Goal: Task Accomplishment & Management: Use online tool/utility

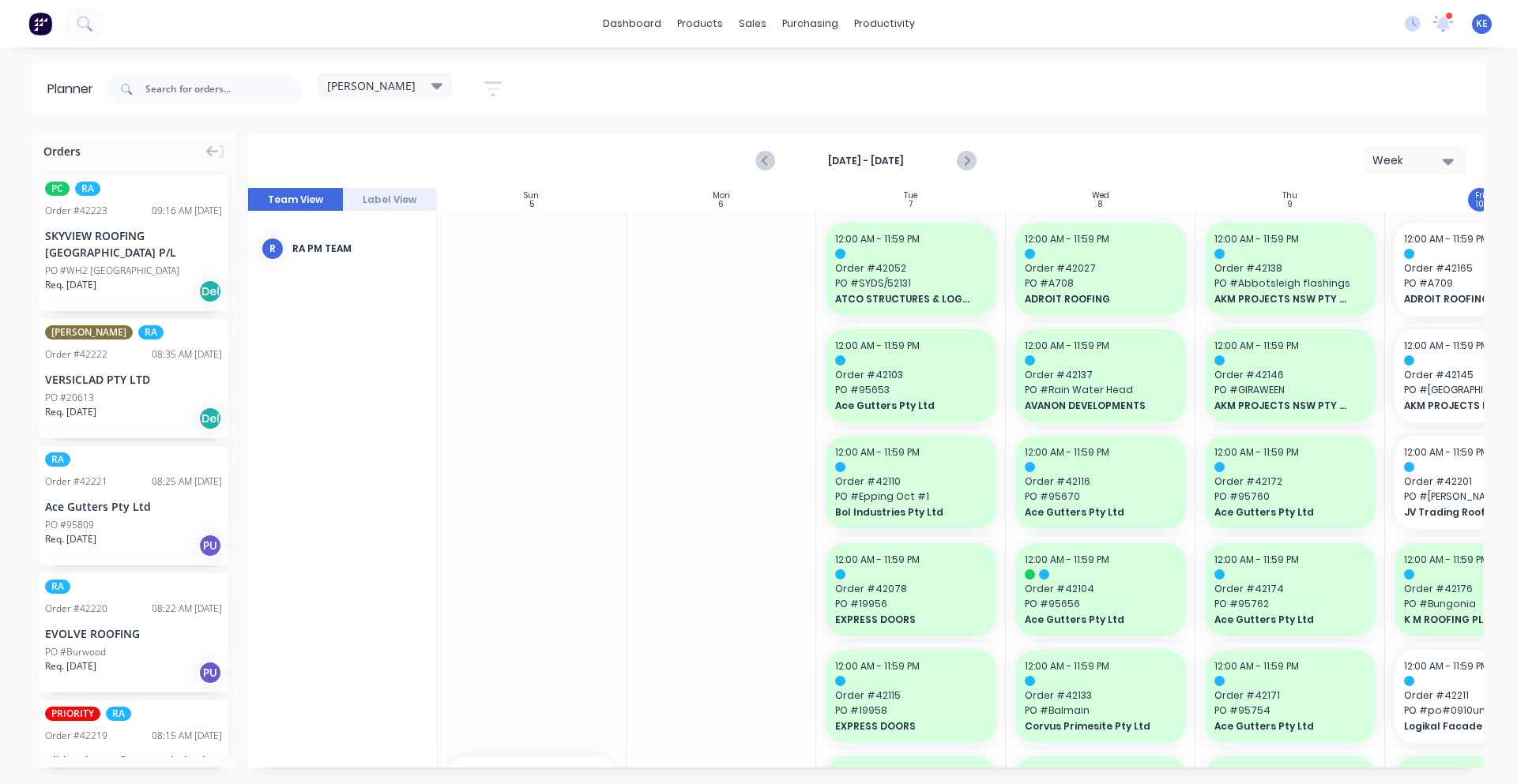
scroll to position [20, 1]
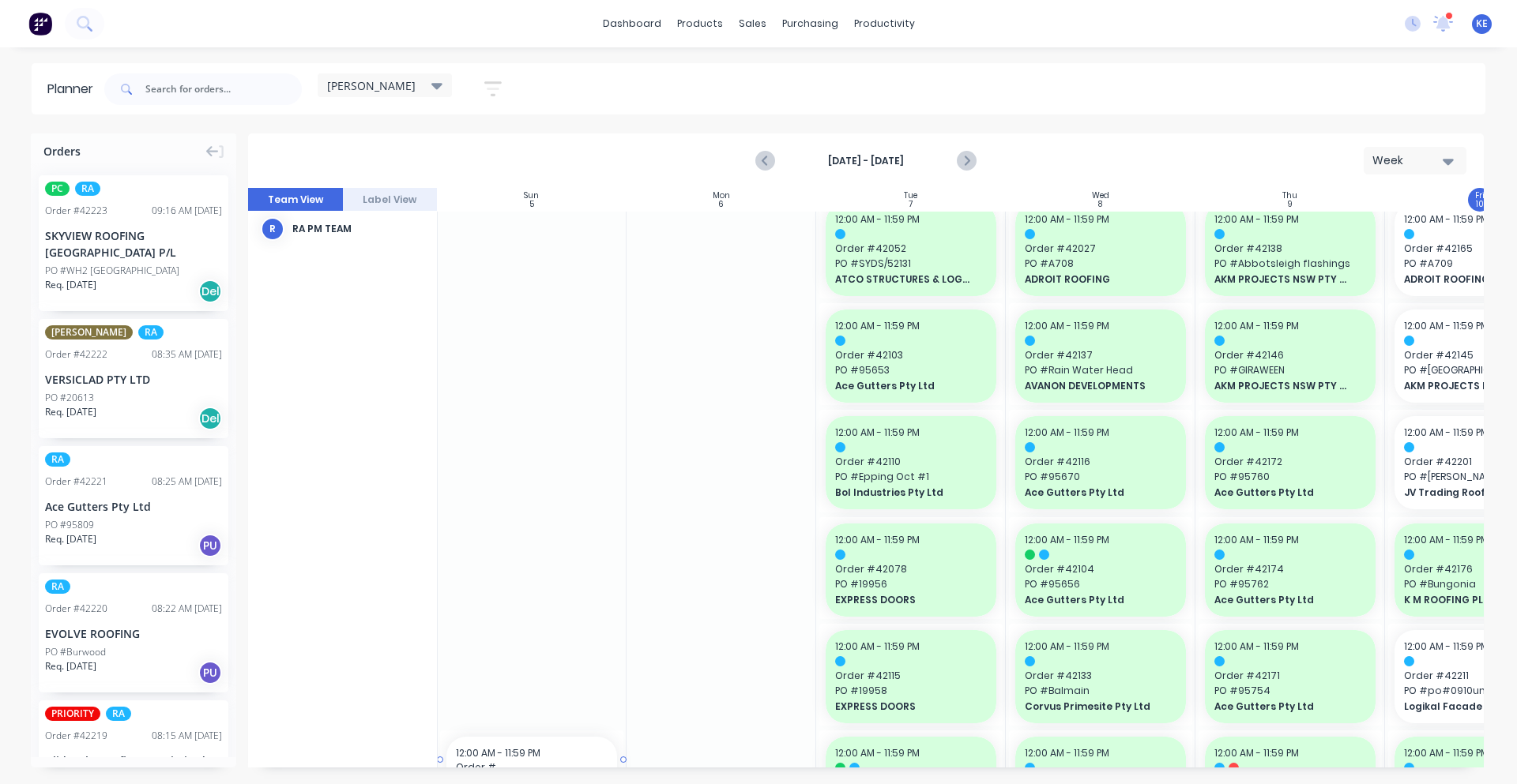
drag, startPoint x: 573, startPoint y: 755, endPoint x: 581, endPoint y: 750, distance: 9.4
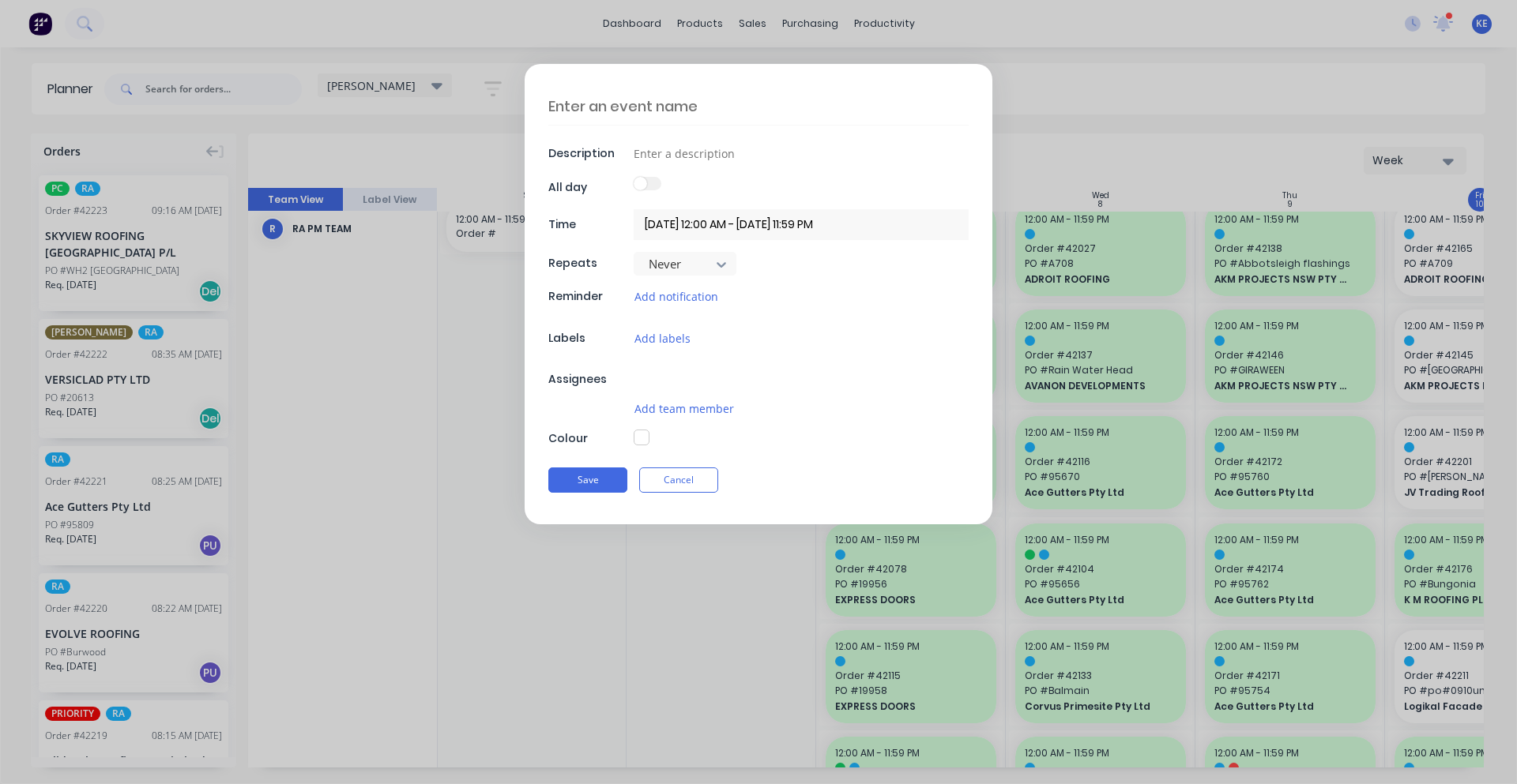
click at [694, 470] on div "Save Cancel" at bounding box center [758, 480] width 420 height 41
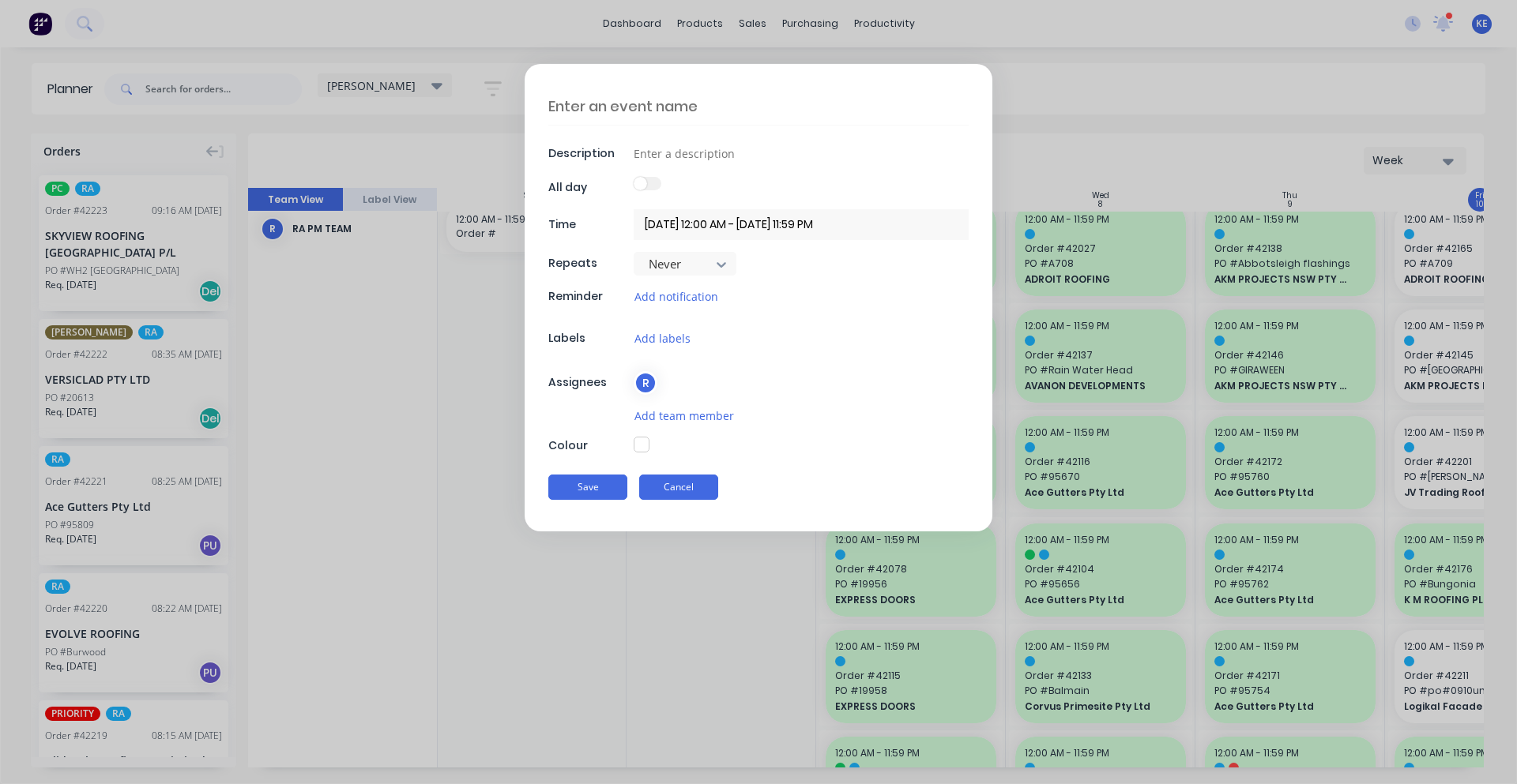
type textarea "x"
click at [685, 487] on button "Cancel" at bounding box center [678, 487] width 79 height 25
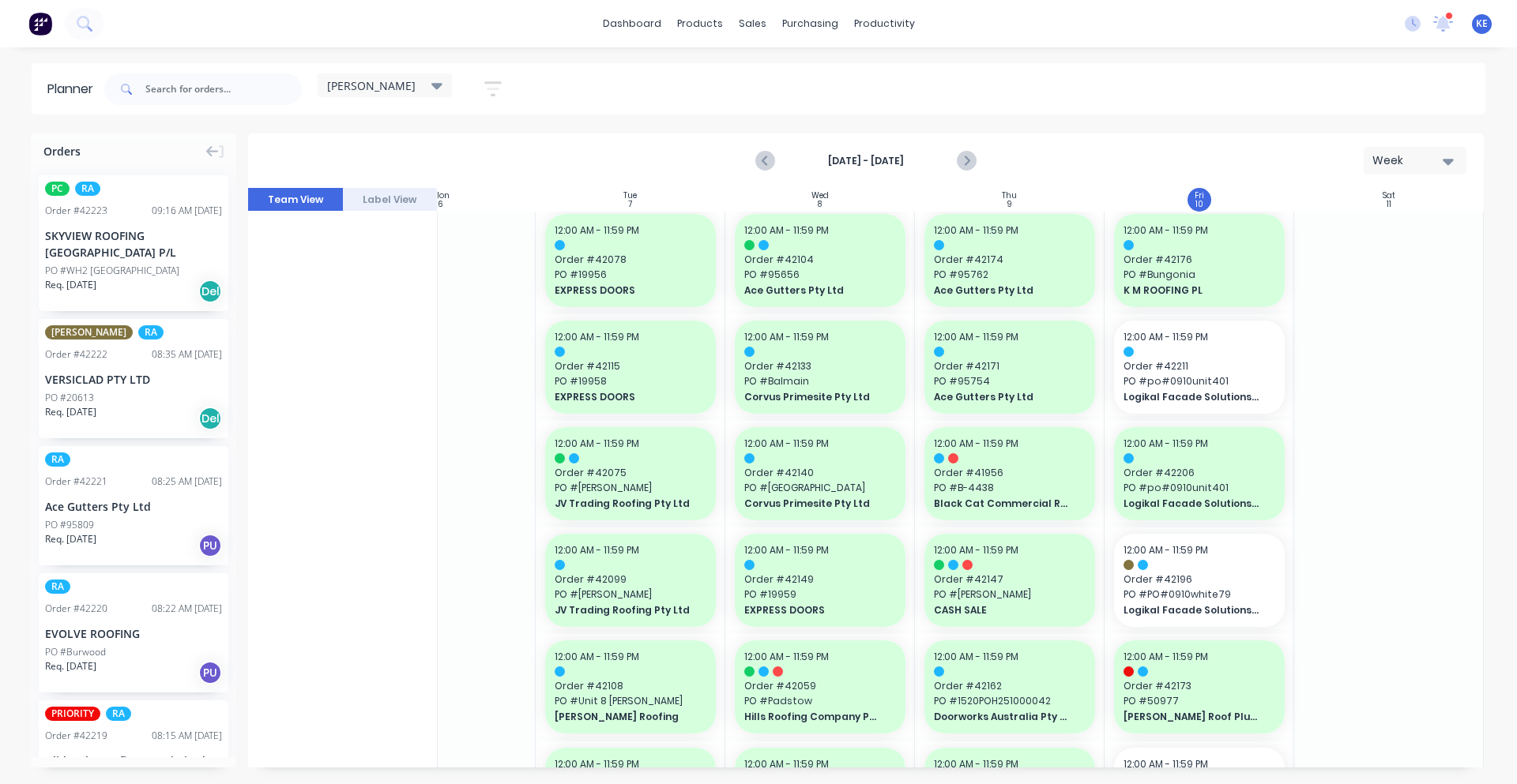
scroll to position [0, 288]
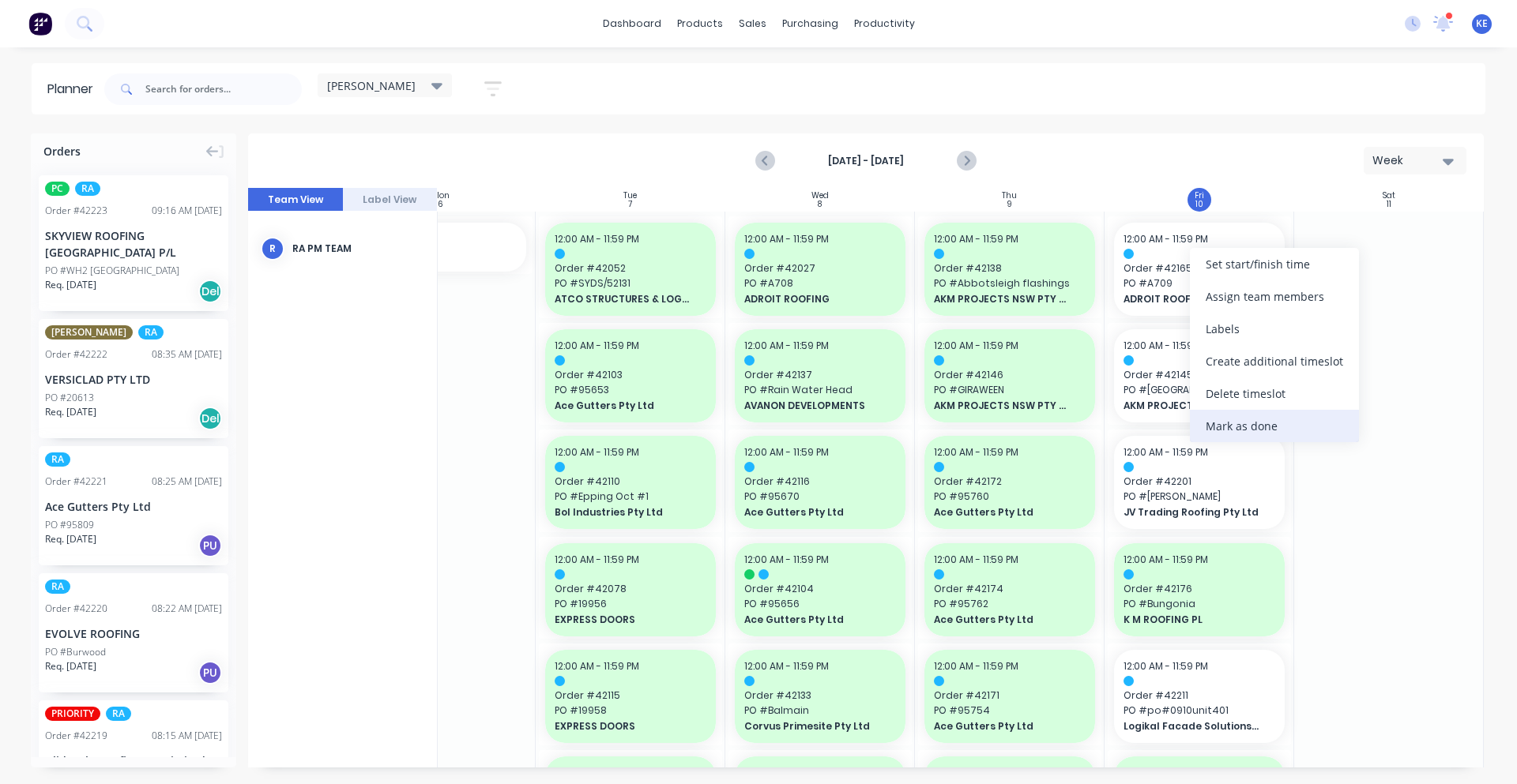
click at [1295, 435] on div "Mark as done" at bounding box center [1275, 426] width 169 height 33
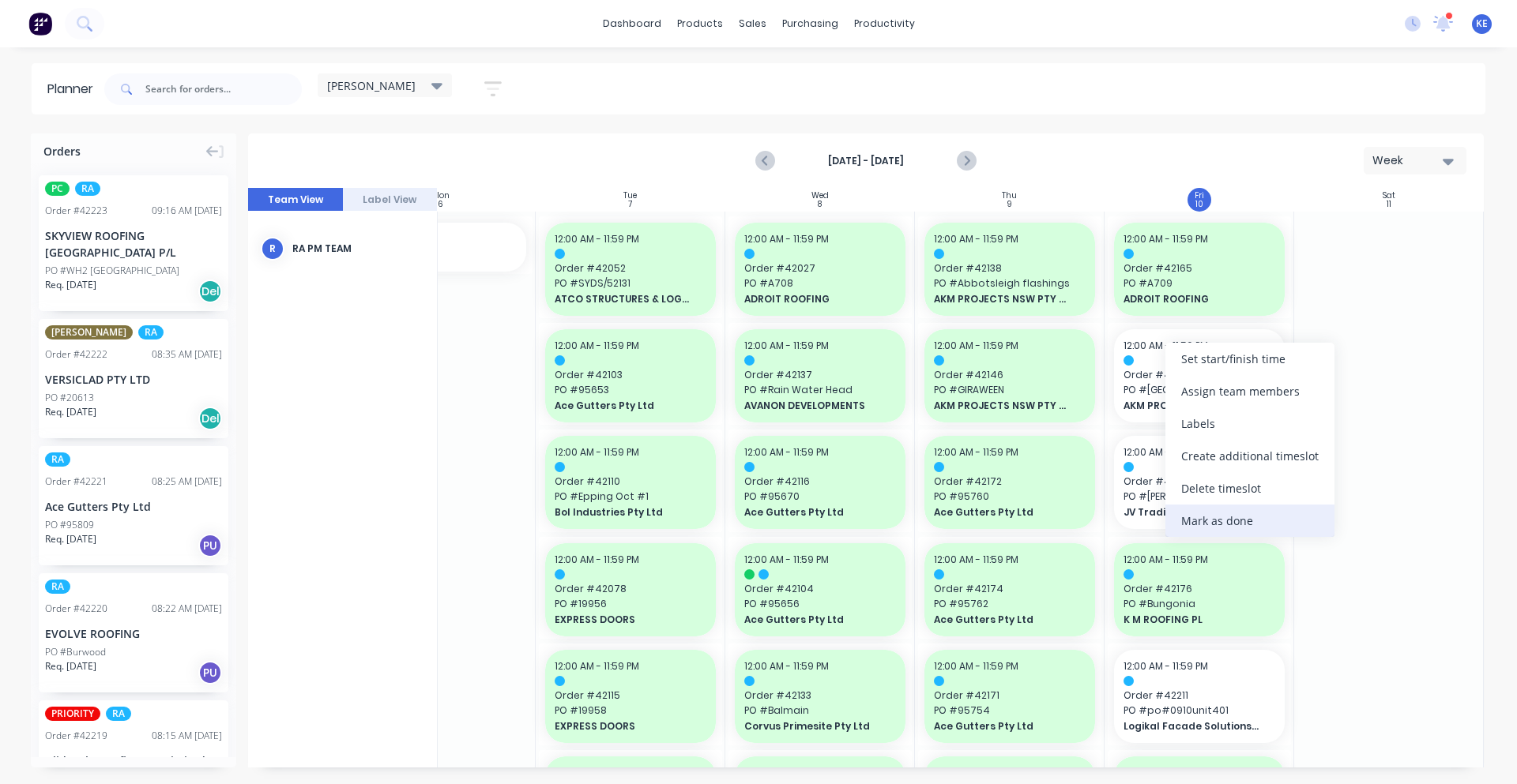
click at [1237, 526] on div "Mark as done" at bounding box center [1250, 520] width 169 height 33
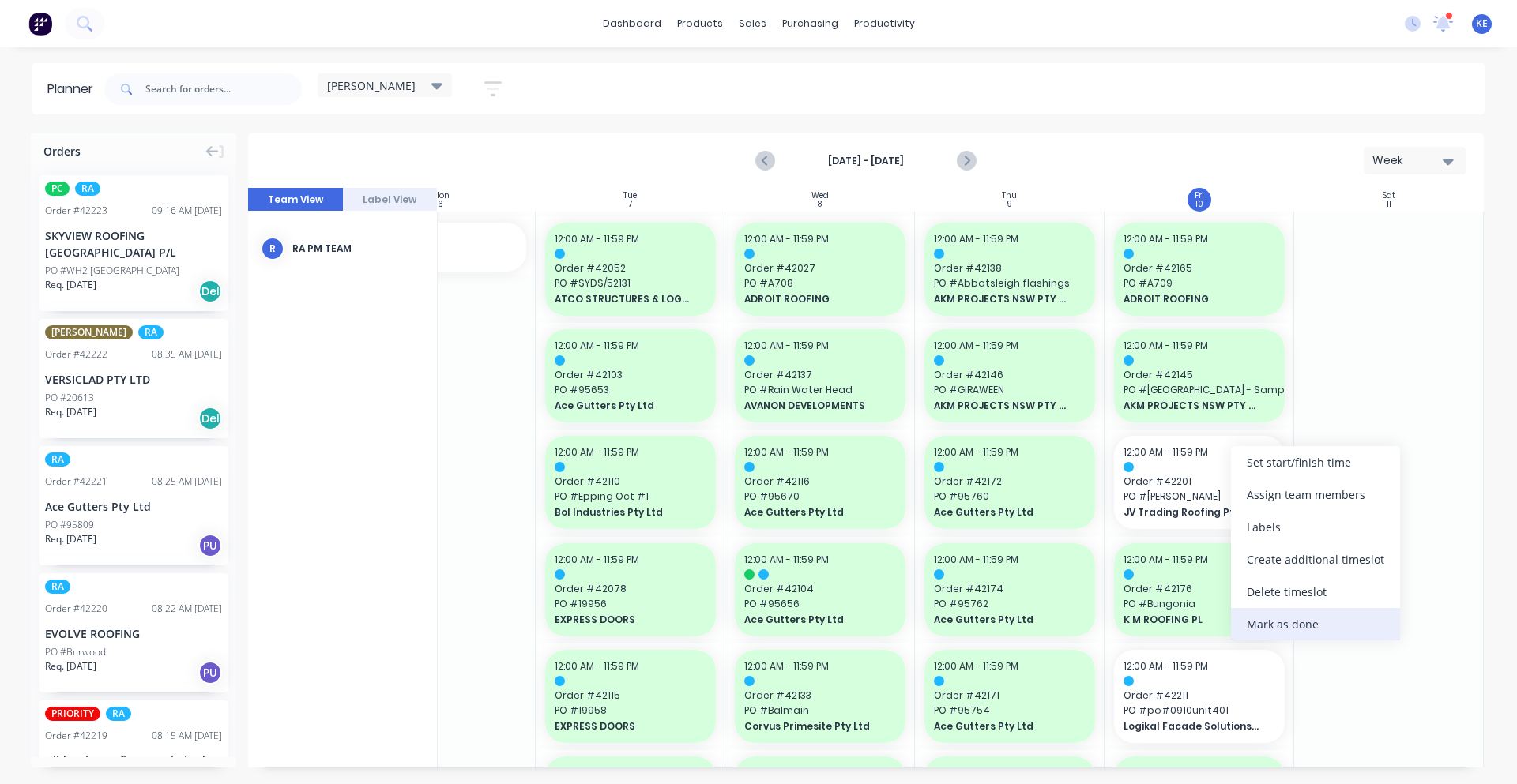
click at [1299, 617] on div "Mark as done" at bounding box center [1316, 624] width 169 height 33
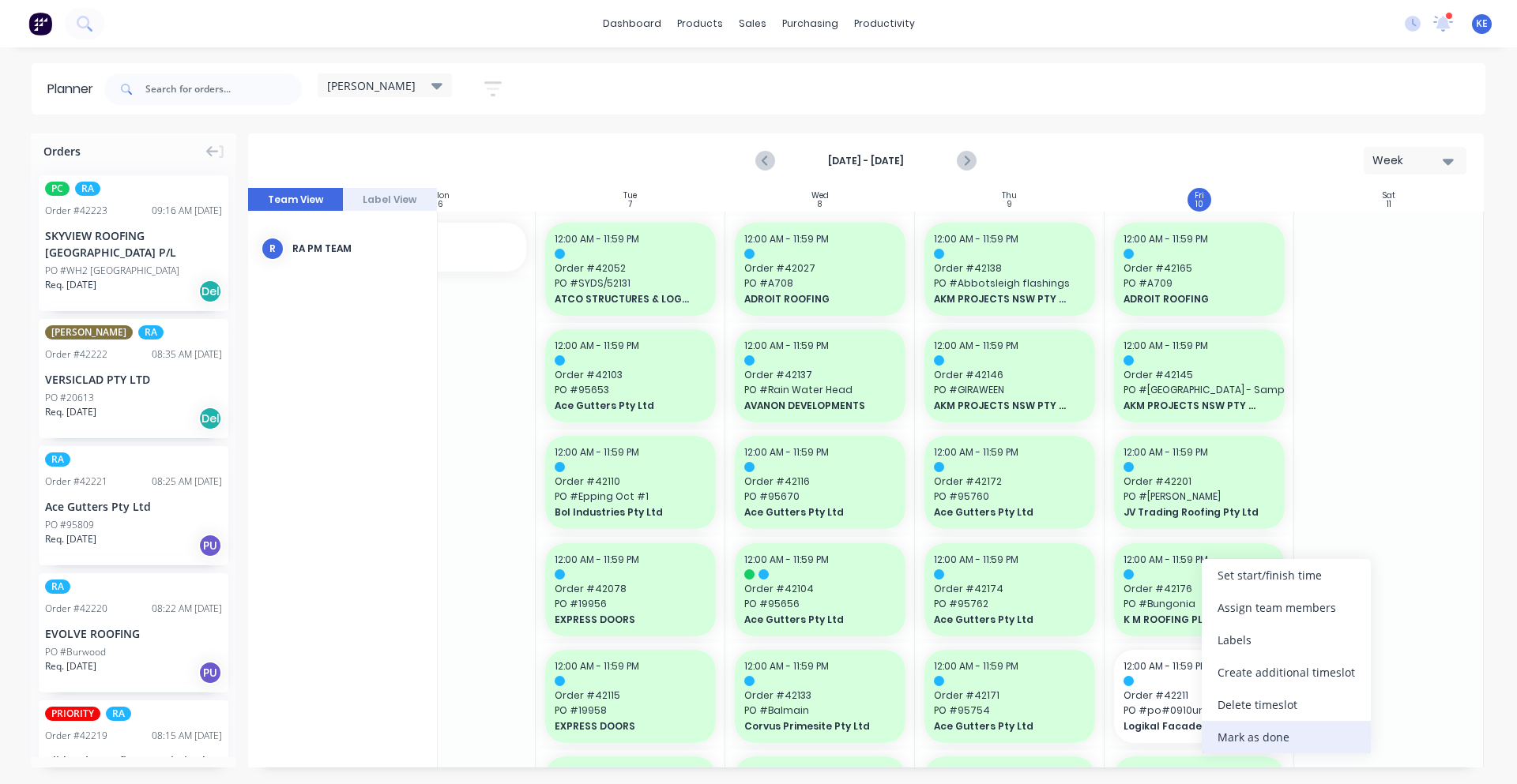
click at [1294, 737] on div "Mark as done" at bounding box center [1286, 737] width 169 height 33
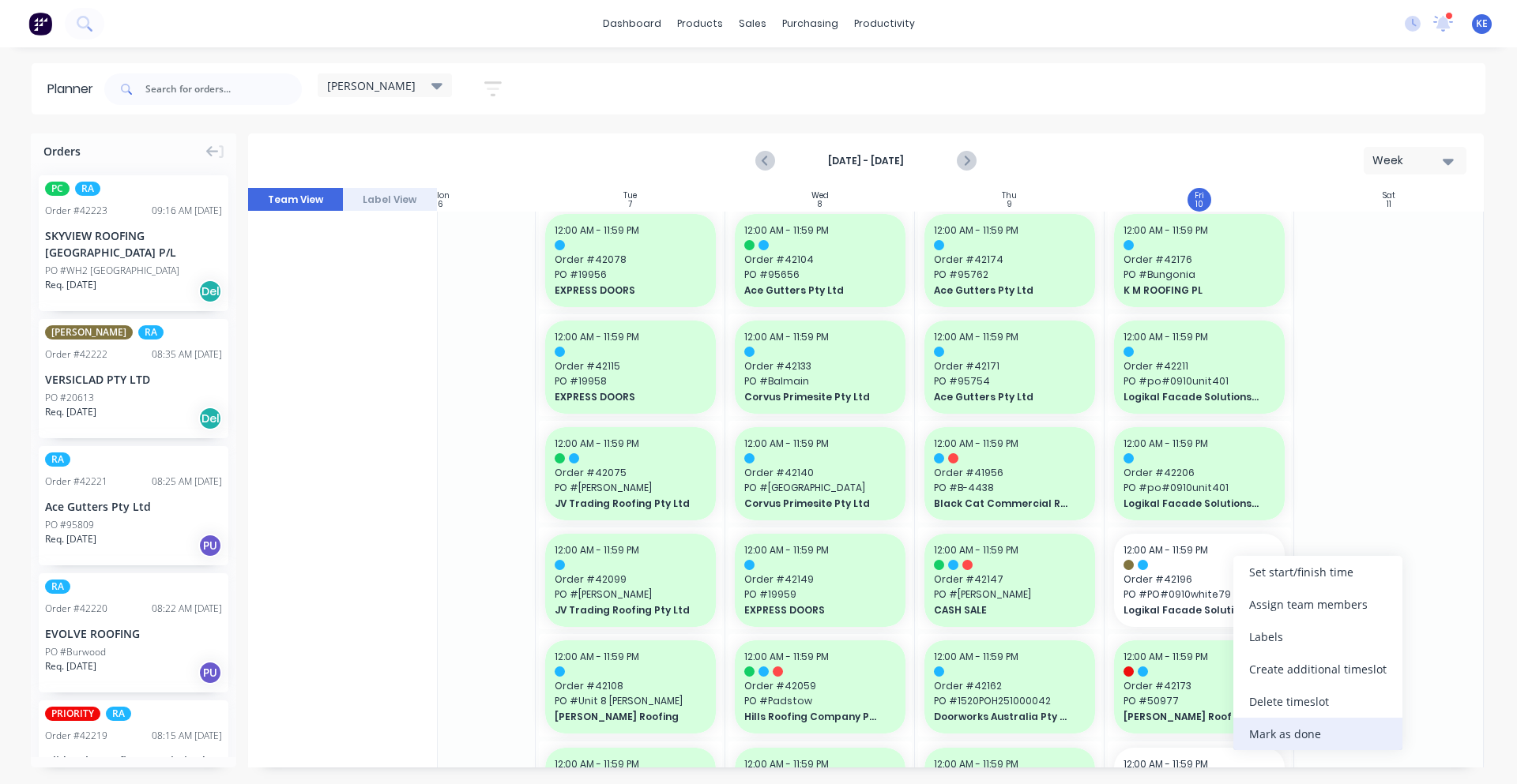
click at [1295, 726] on div "Mark as done" at bounding box center [1318, 734] width 169 height 33
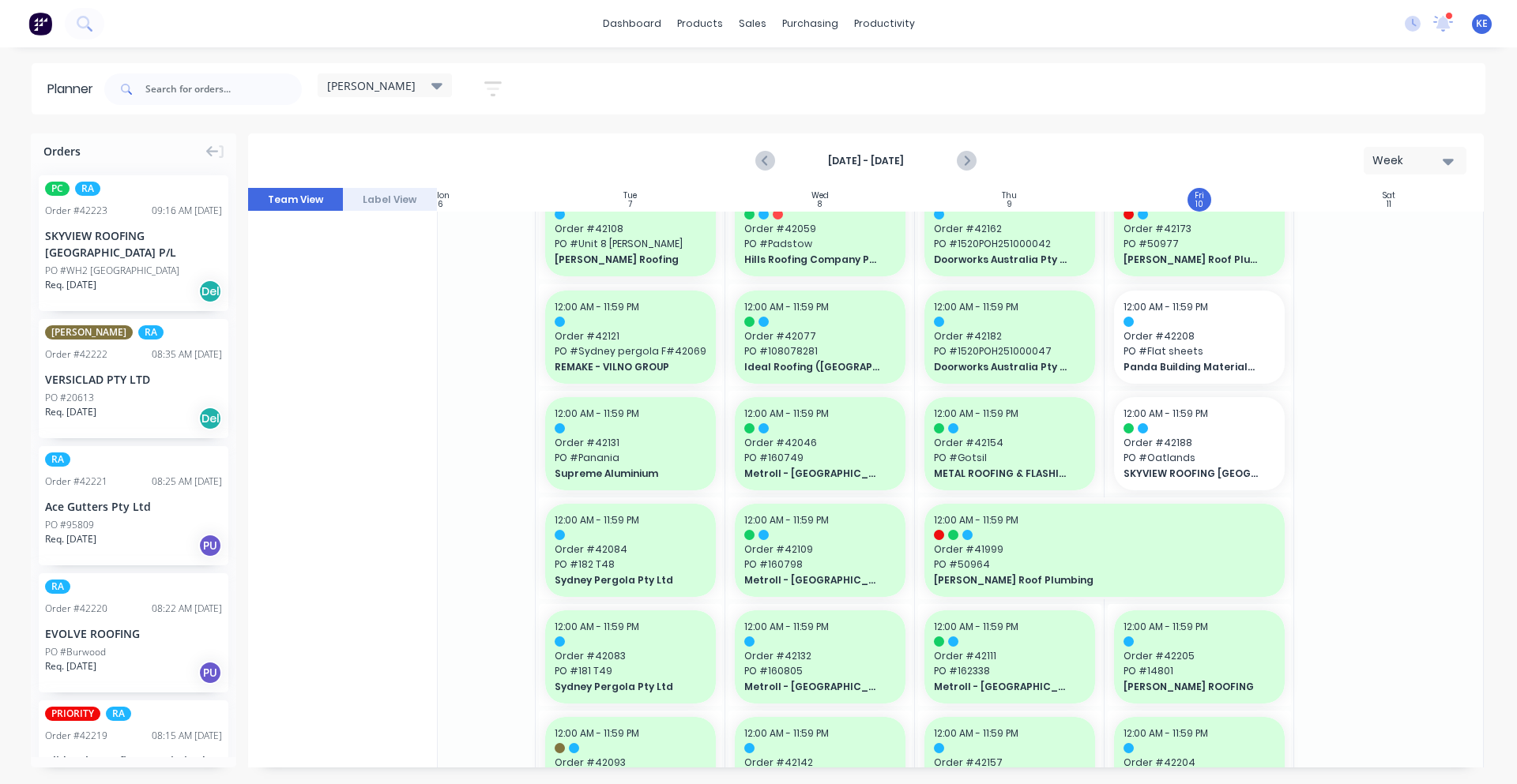
scroll to position [823, 288]
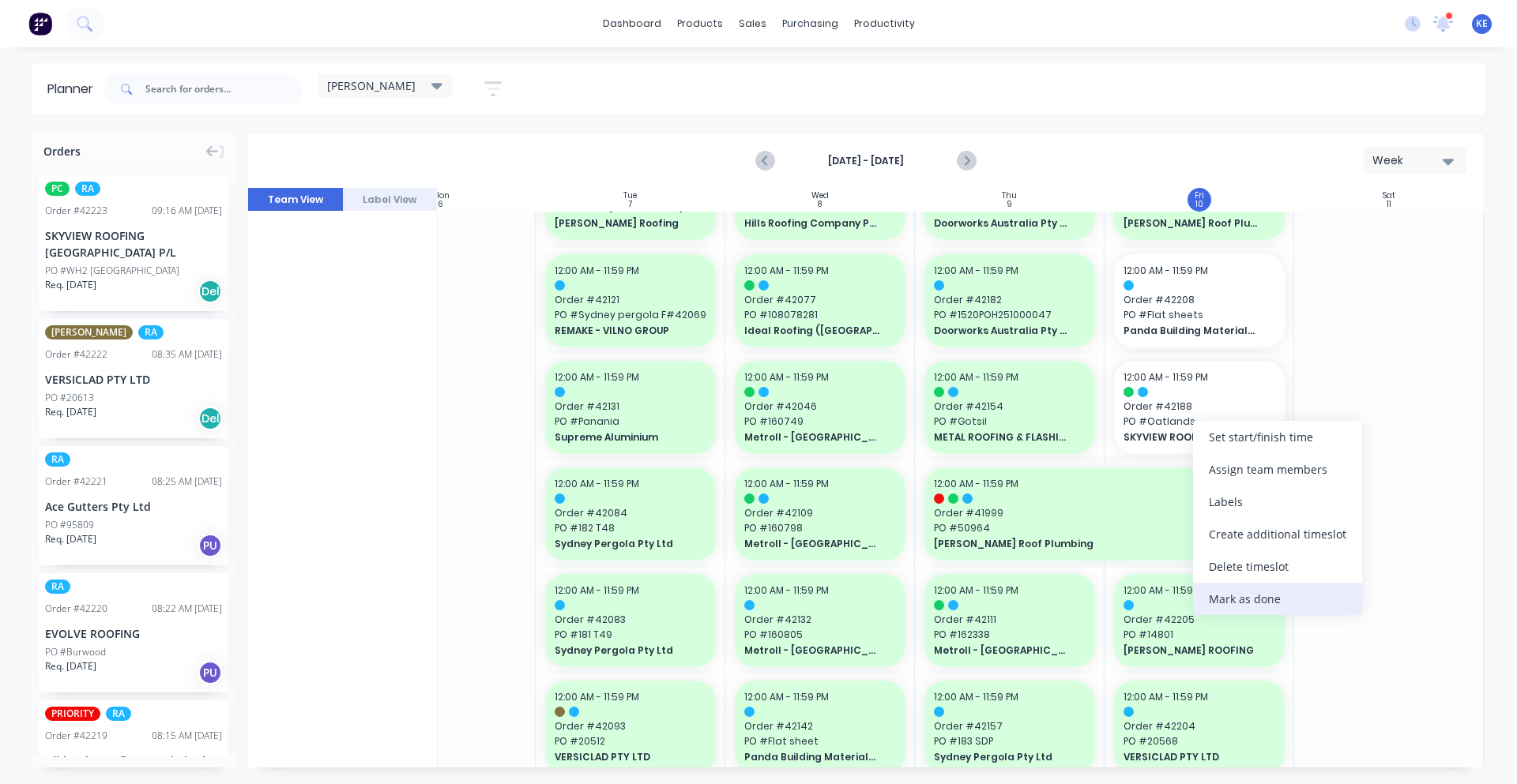
click at [1265, 594] on div "Mark as done" at bounding box center [1278, 599] width 169 height 33
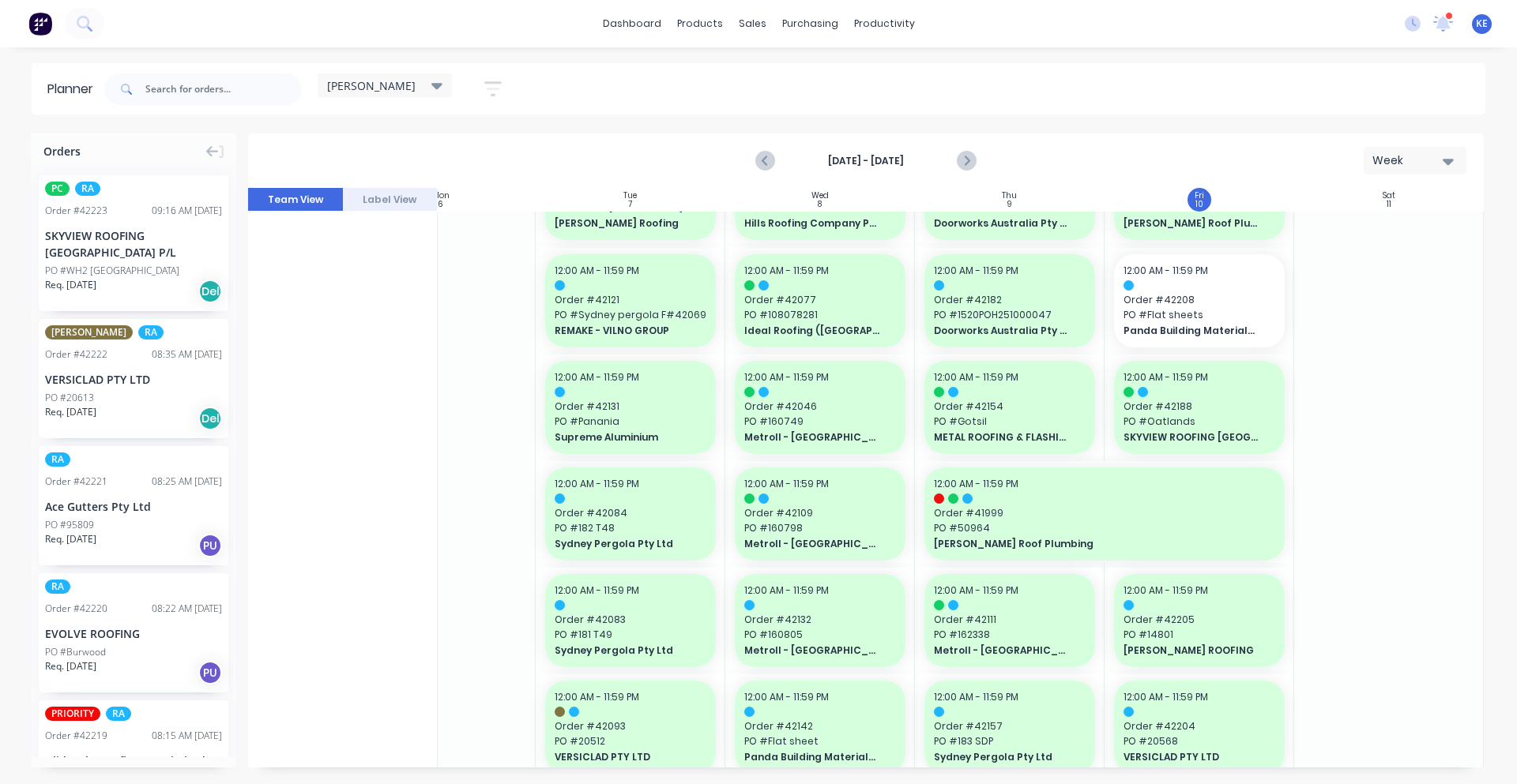
click at [1370, 549] on div at bounding box center [1389, 622] width 190 height 2467
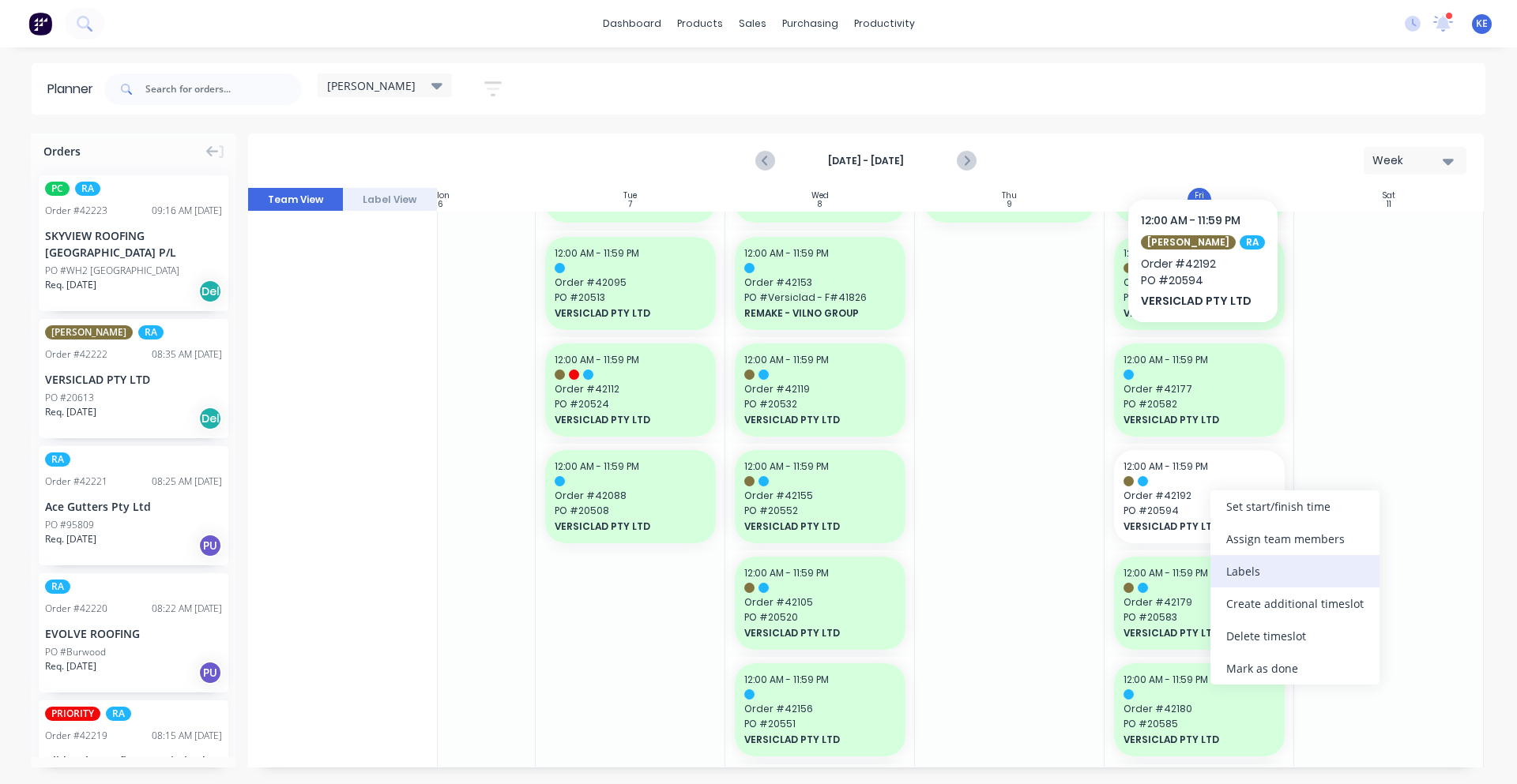
scroll to position [1930, 288]
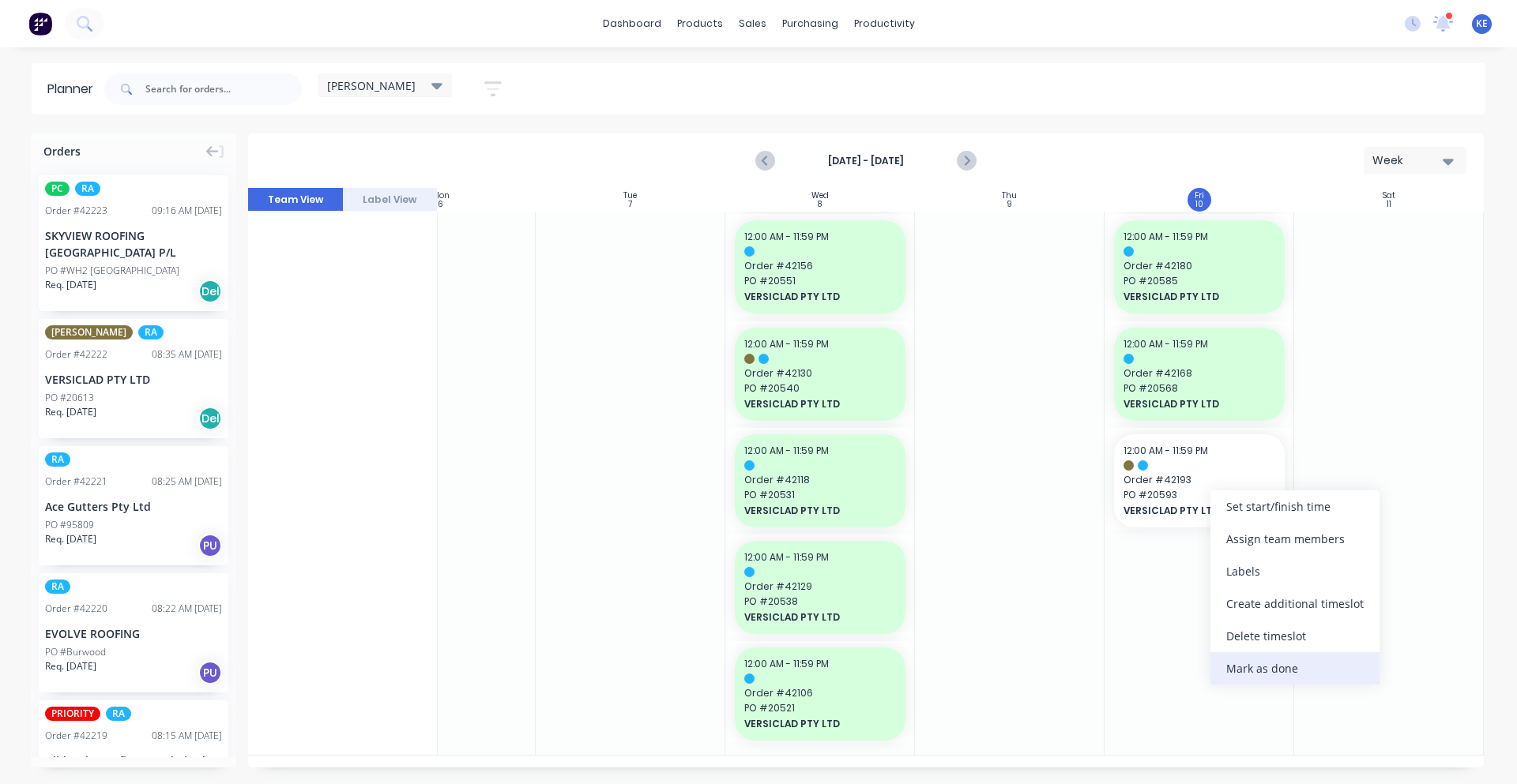
click at [1273, 664] on div "Mark as done" at bounding box center [1295, 669] width 169 height 33
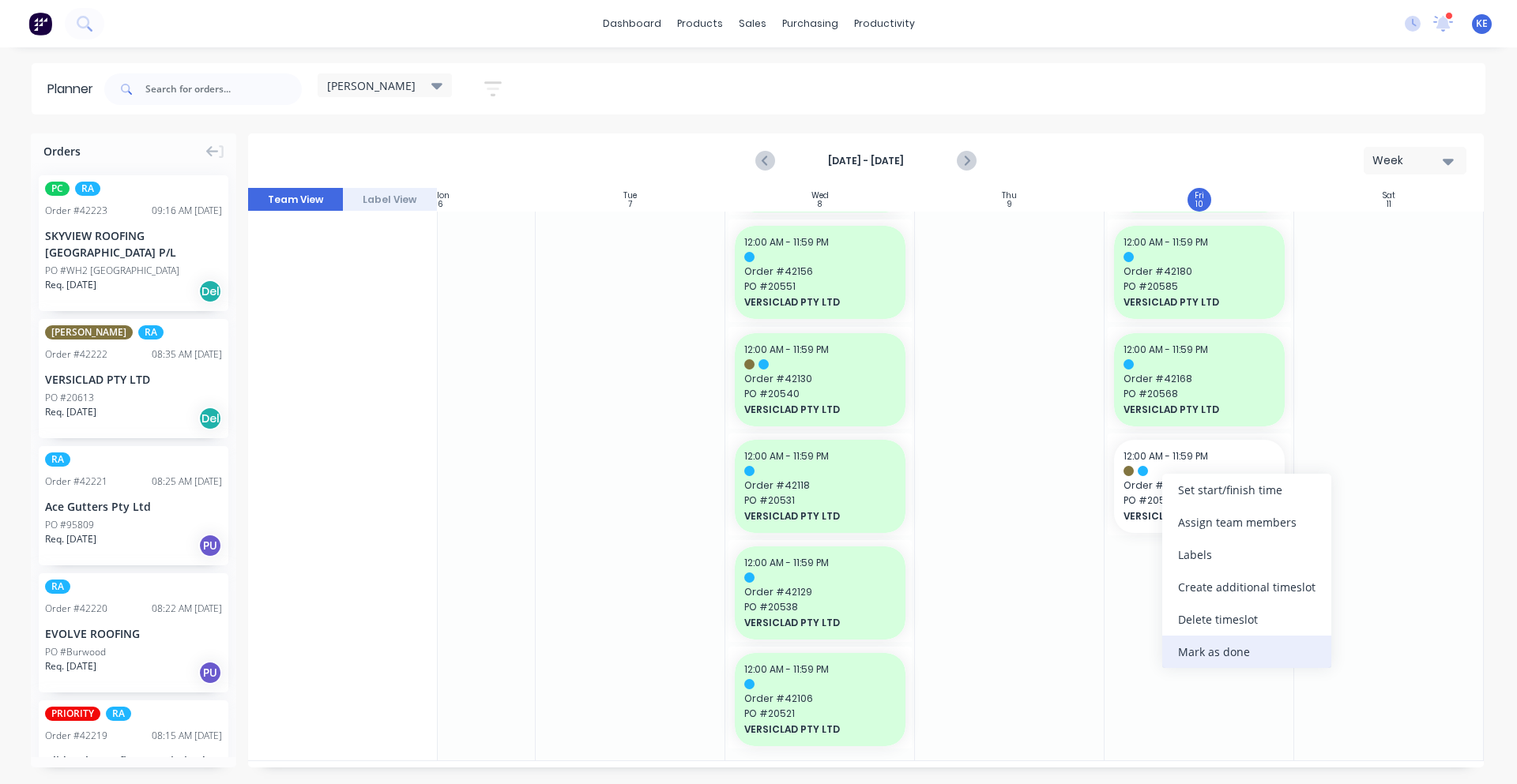
click at [1216, 645] on div "Mark as done" at bounding box center [1247, 652] width 169 height 33
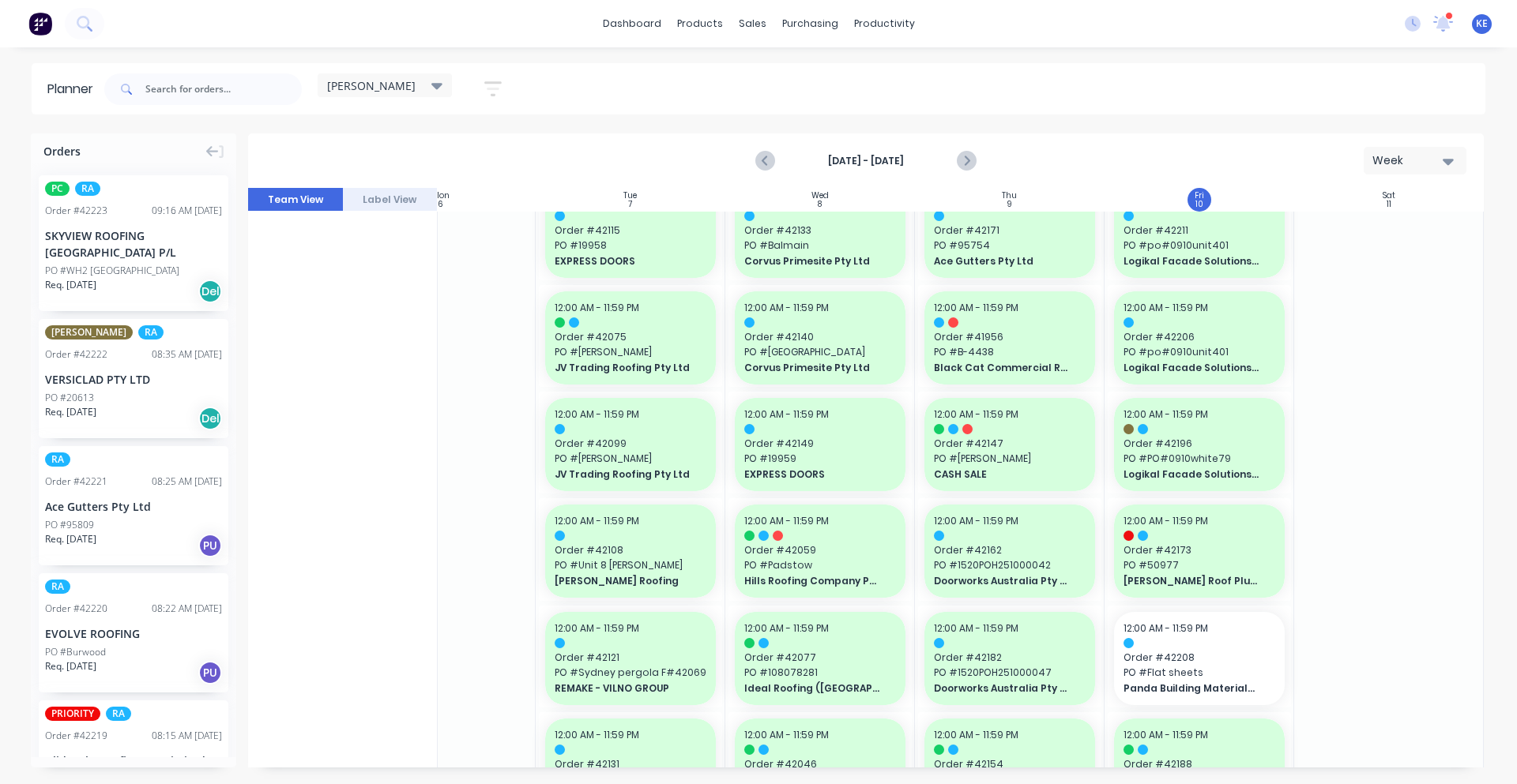
scroll to position [403, 288]
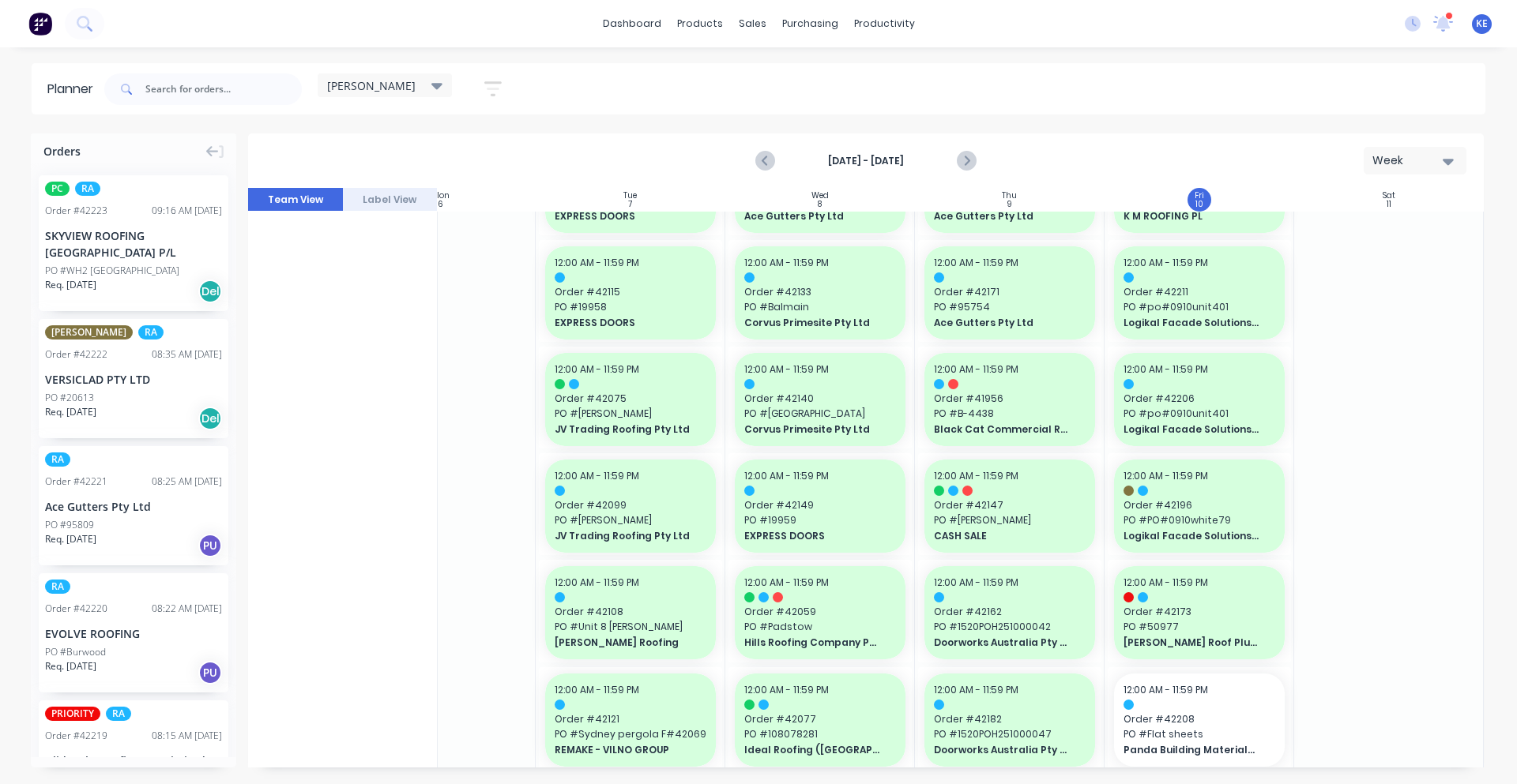
drag, startPoint x: 1483, startPoint y: 403, endPoint x: 1477, endPoint y: 454, distance: 51.4
click at [1477, 454] on div "Orders PC RA Order # 42223 09:16 AM [DATE] SKYVIEW ROOFING [GEOGRAPHIC_DATA] P/…" at bounding box center [758, 458] width 1517 height 650
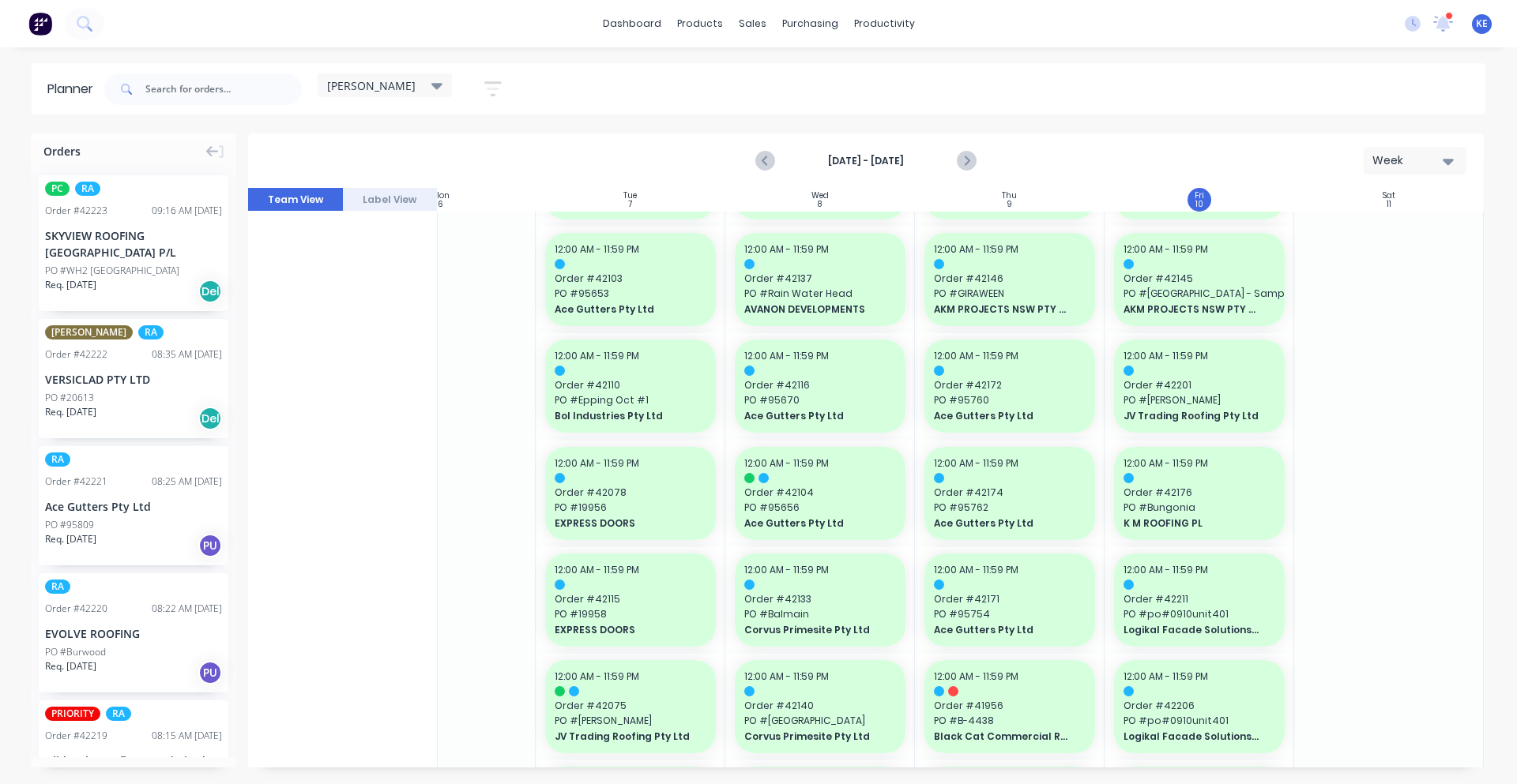
scroll to position [0, 288]
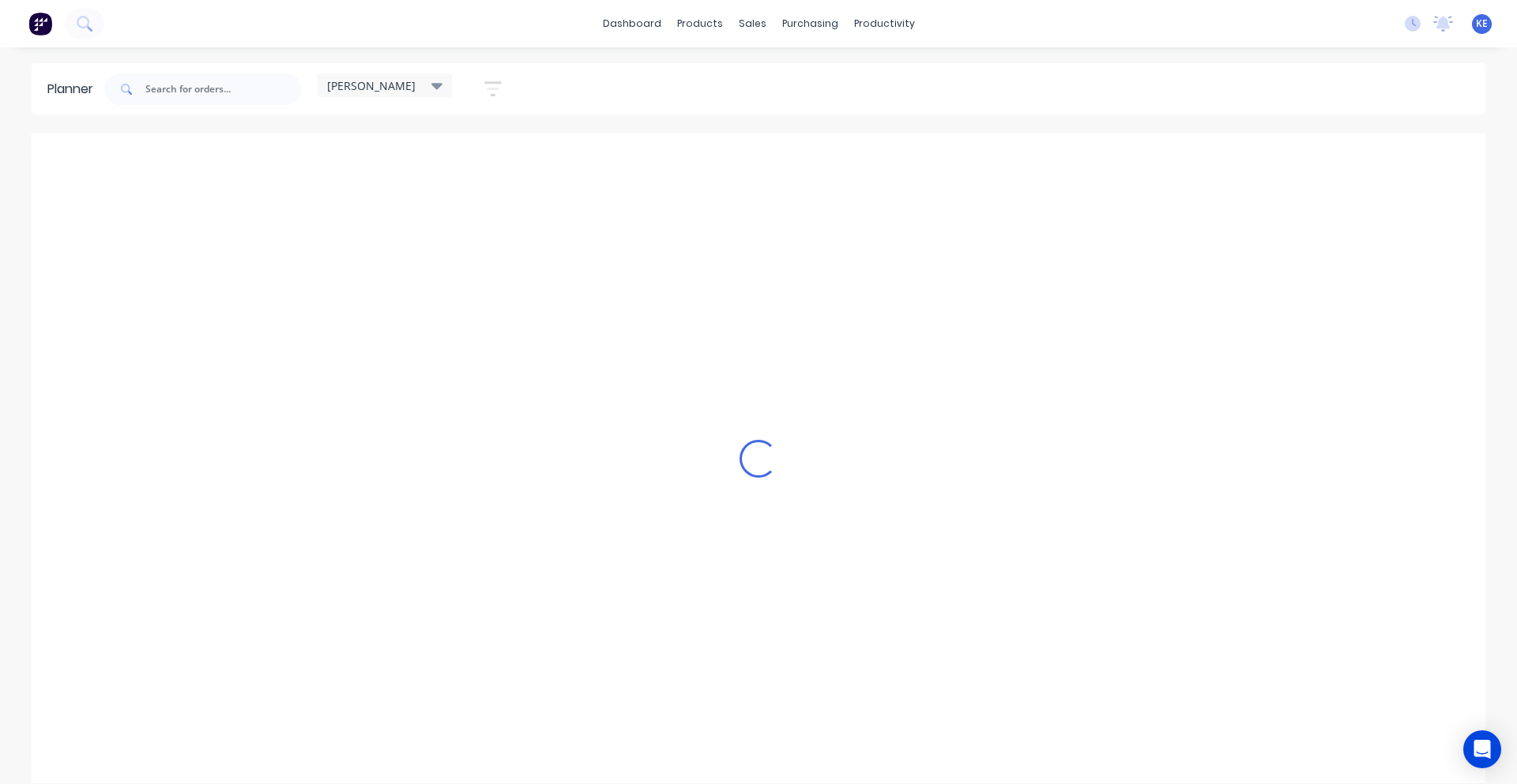
scroll to position [0, 1]
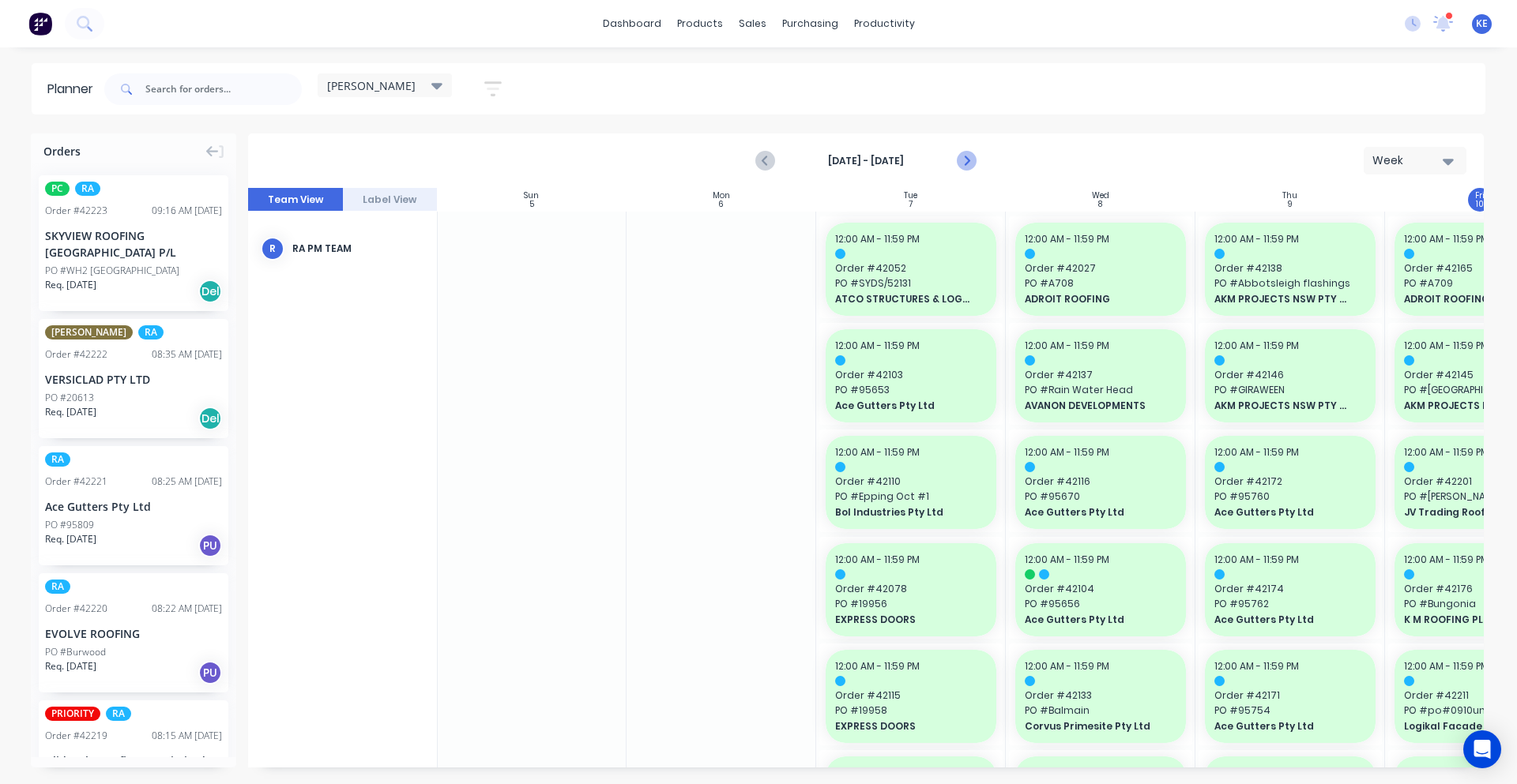
click at [964, 156] on icon "Next page" at bounding box center [966, 161] width 7 height 13
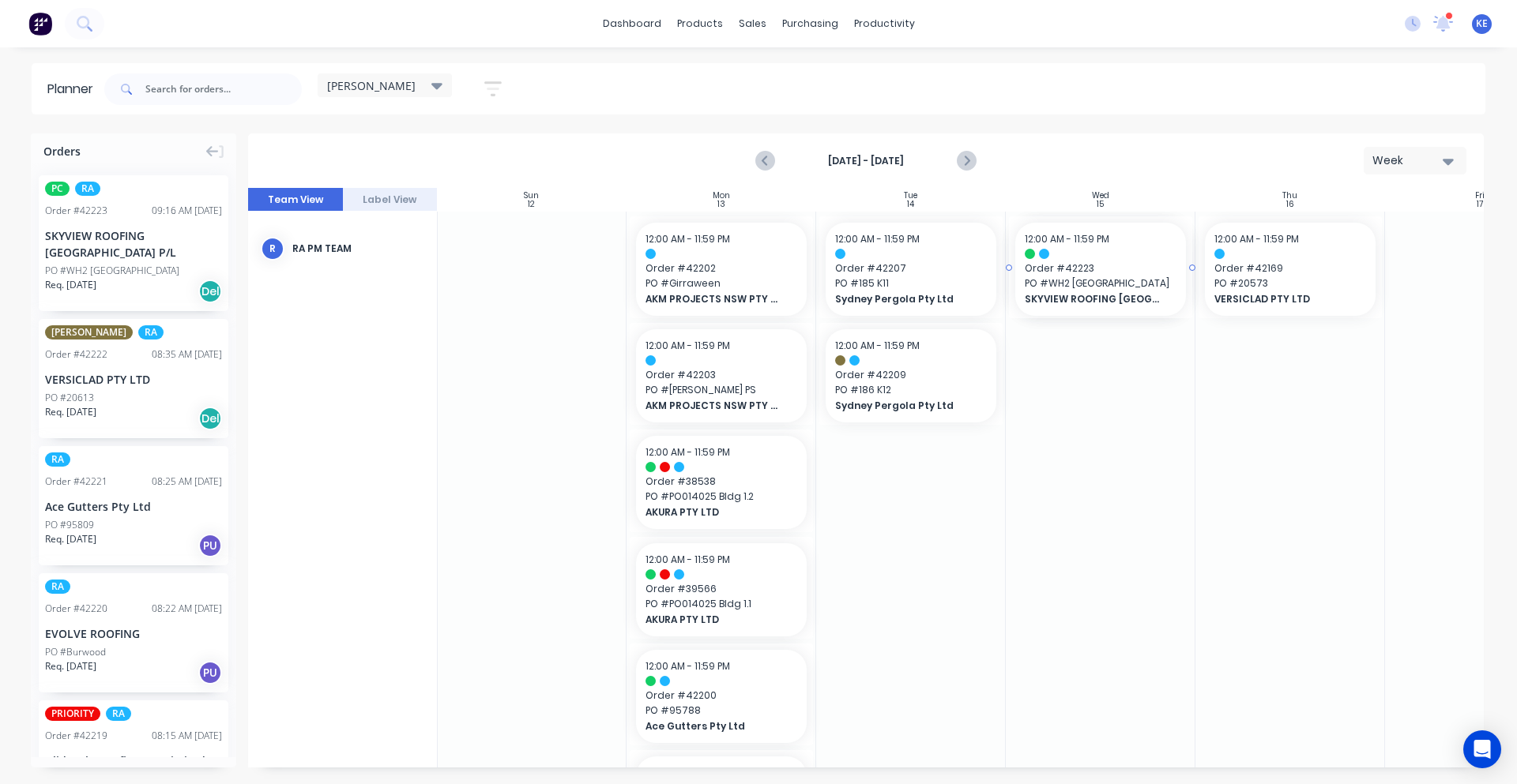
drag, startPoint x: 91, startPoint y: 250, endPoint x: 1117, endPoint y: 425, distance: 1040.8
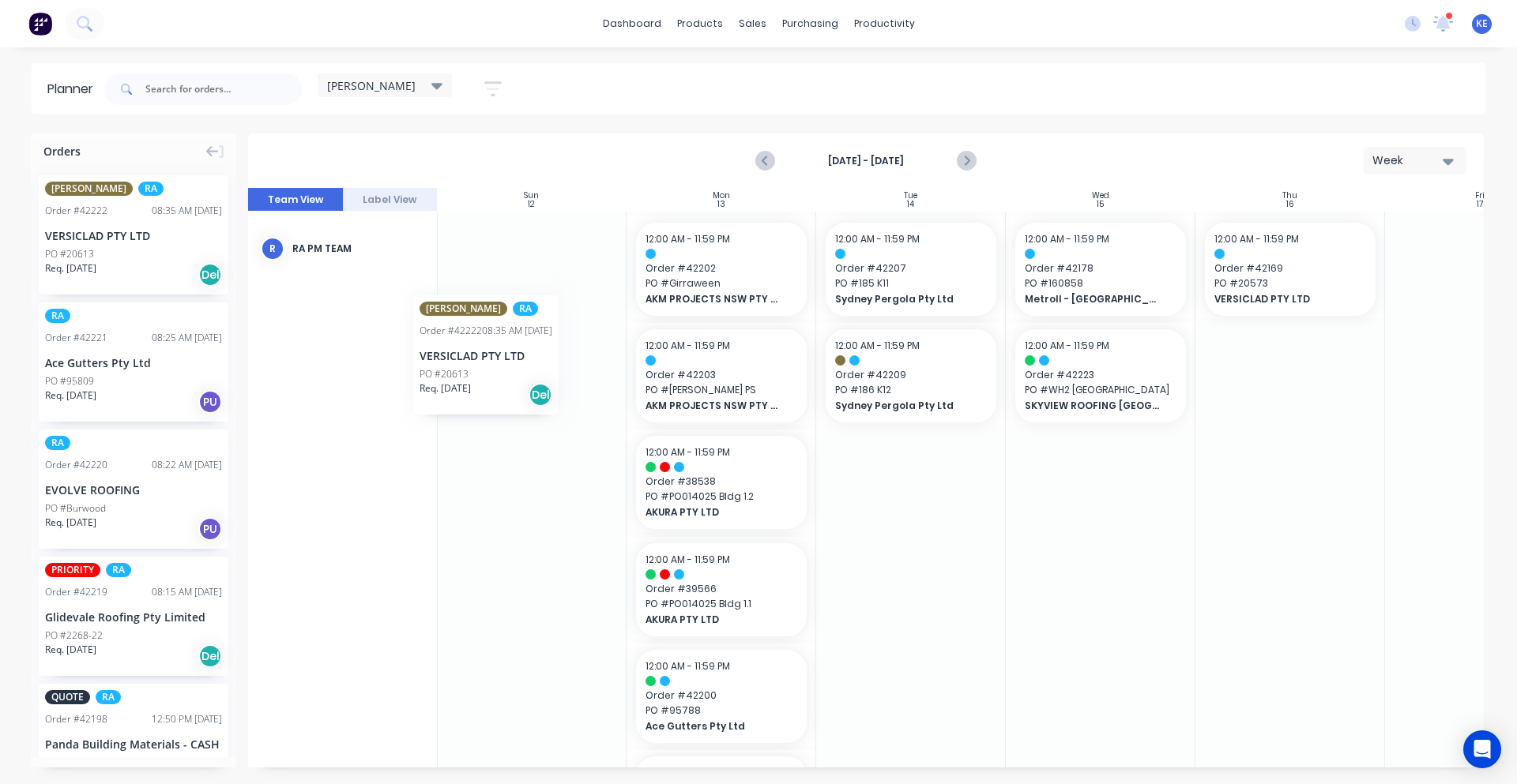
scroll to position [0, 0]
drag, startPoint x: 138, startPoint y: 241, endPoint x: 690, endPoint y: 331, distance: 559.3
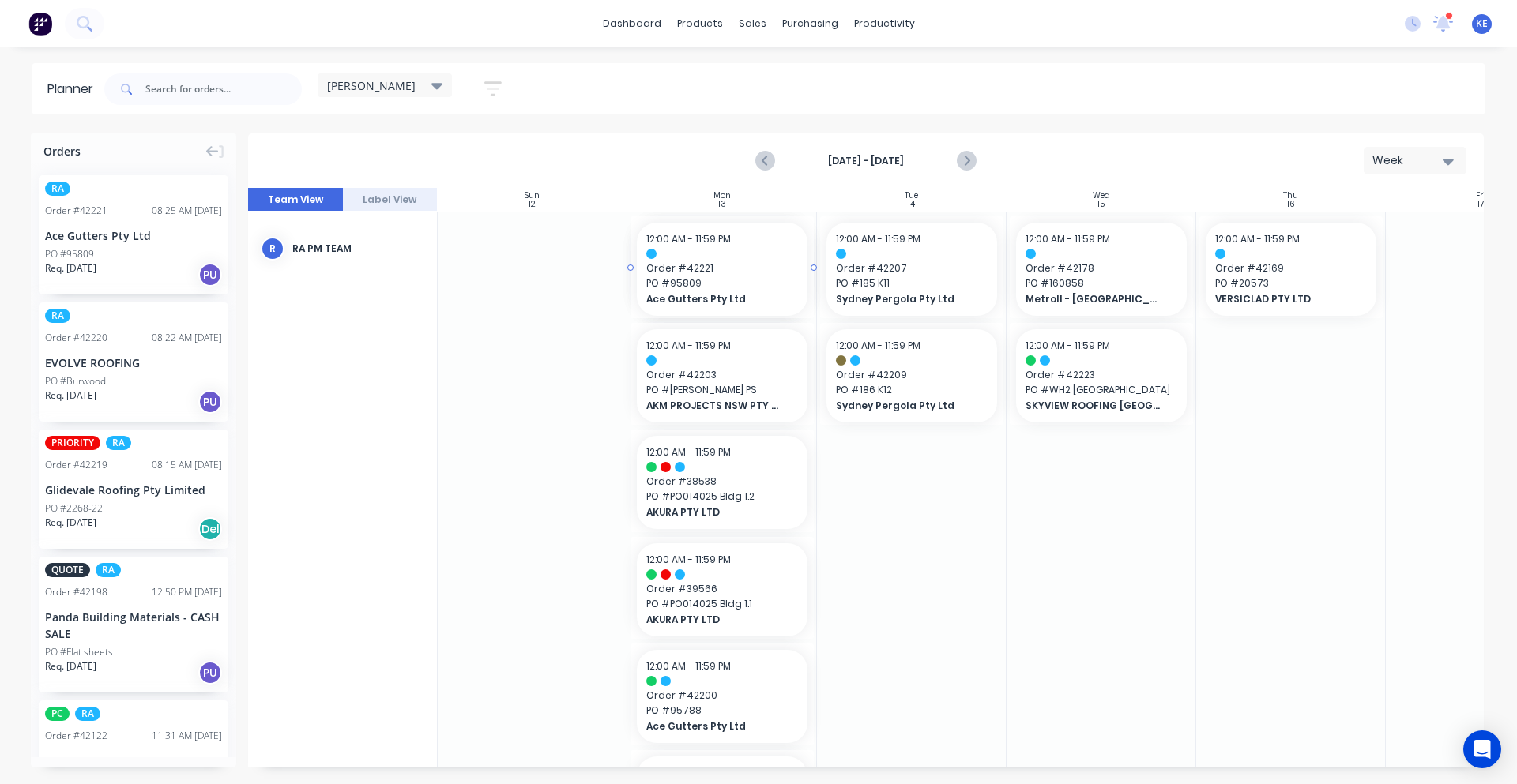
drag, startPoint x: 148, startPoint y: 260, endPoint x: 663, endPoint y: 313, distance: 517.7
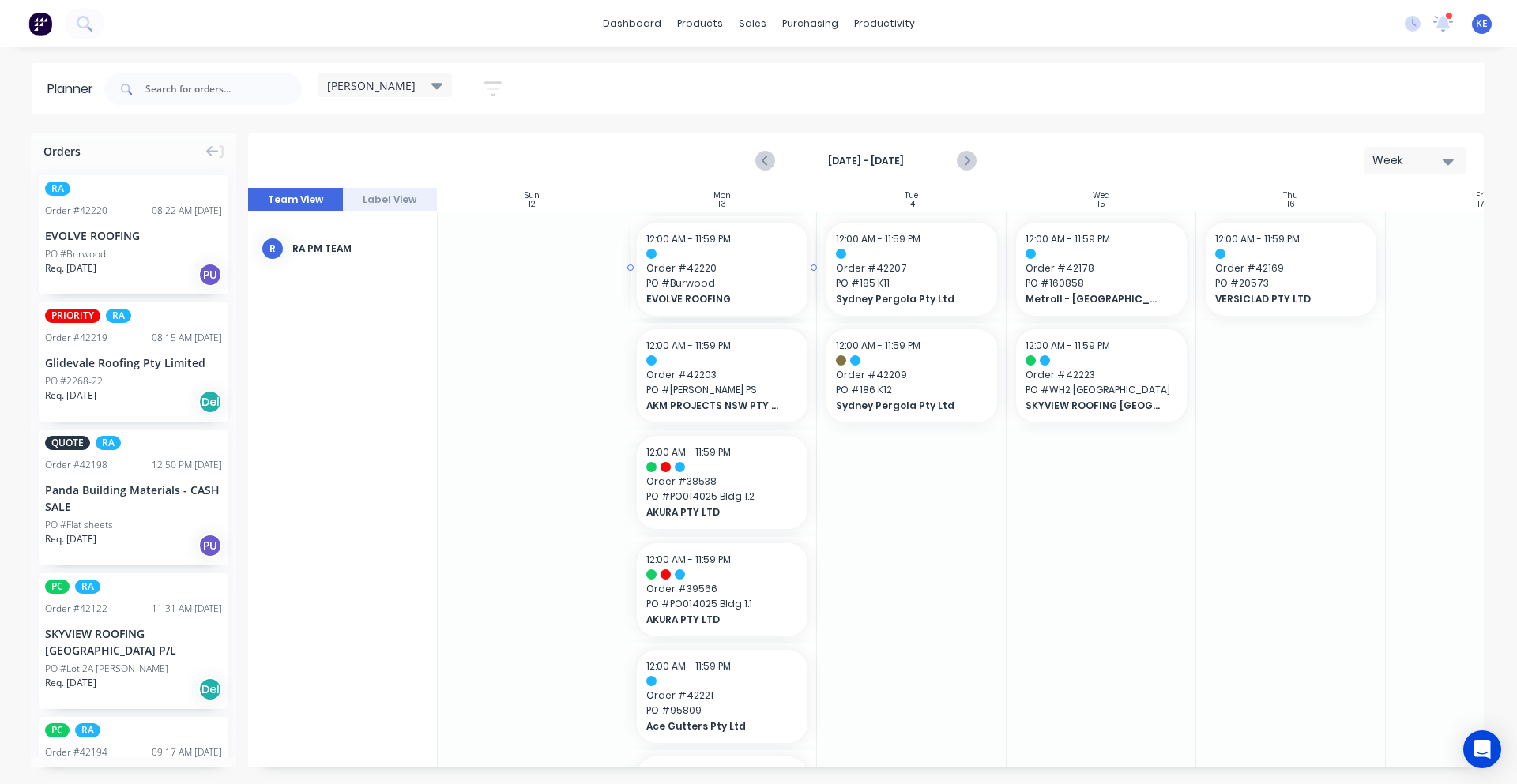
drag, startPoint x: 101, startPoint y: 242, endPoint x: 722, endPoint y: 417, distance: 645.2
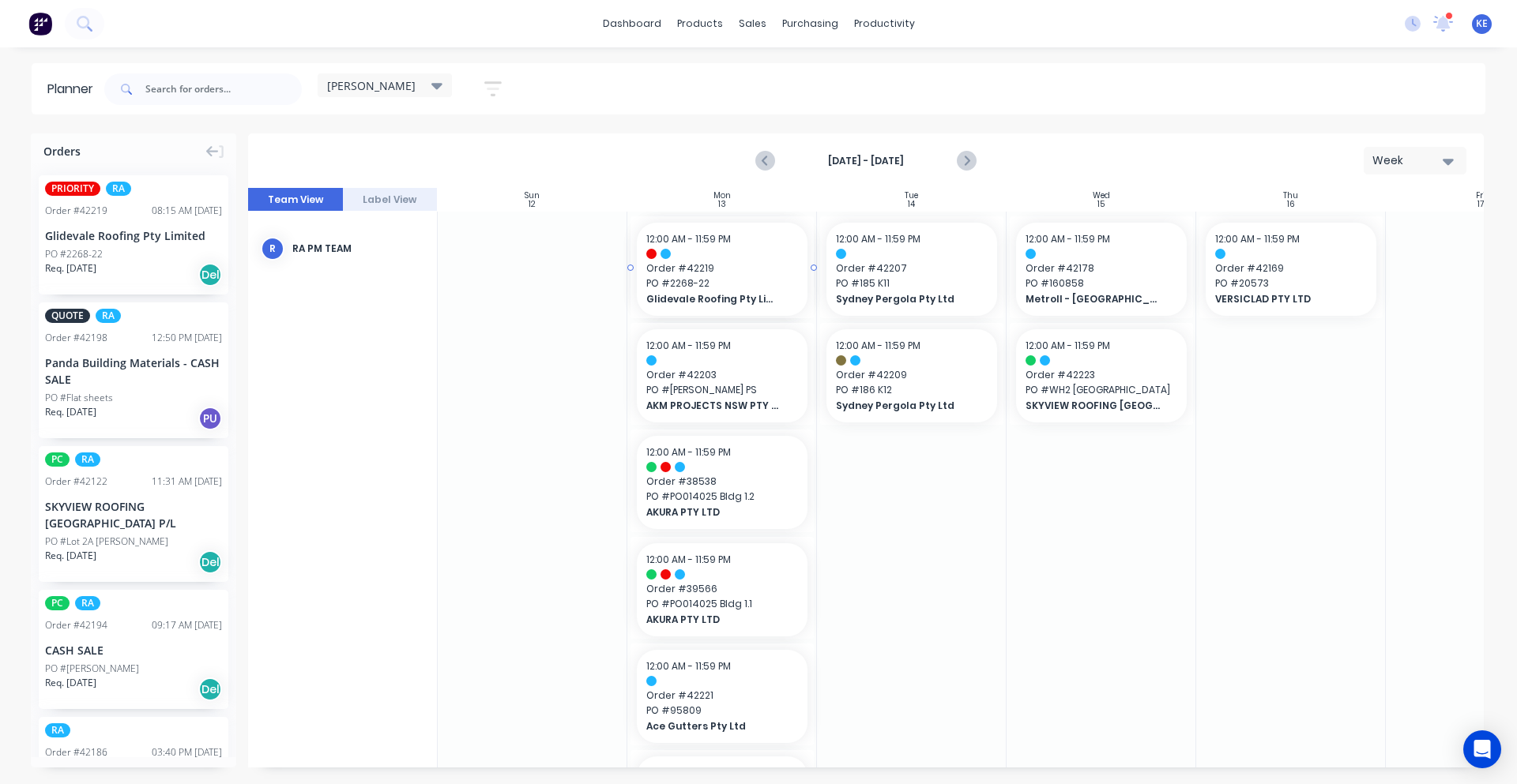
drag, startPoint x: 172, startPoint y: 241, endPoint x: 720, endPoint y: 315, distance: 553.0
